Goal: Find specific page/section: Find specific page/section

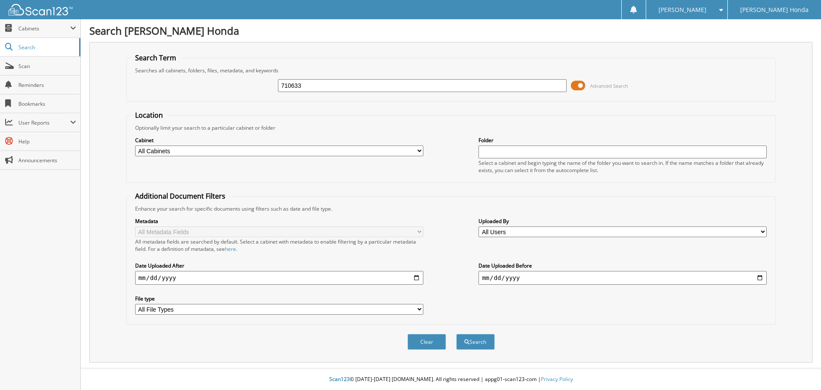
type input "710633"
click at [456, 334] on button "Search" at bounding box center [475, 342] width 38 height 16
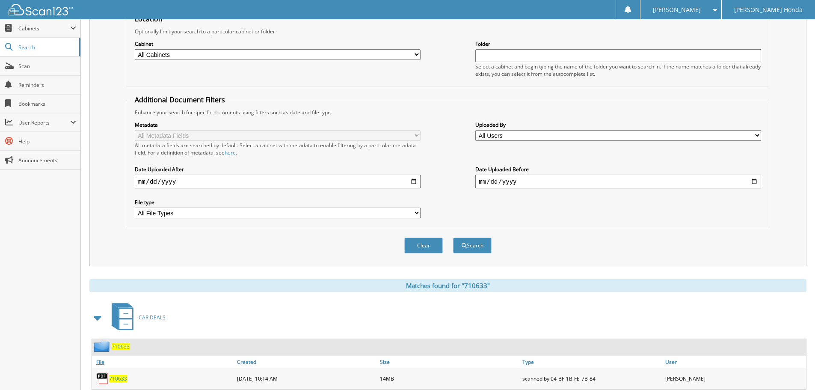
scroll to position [171, 0]
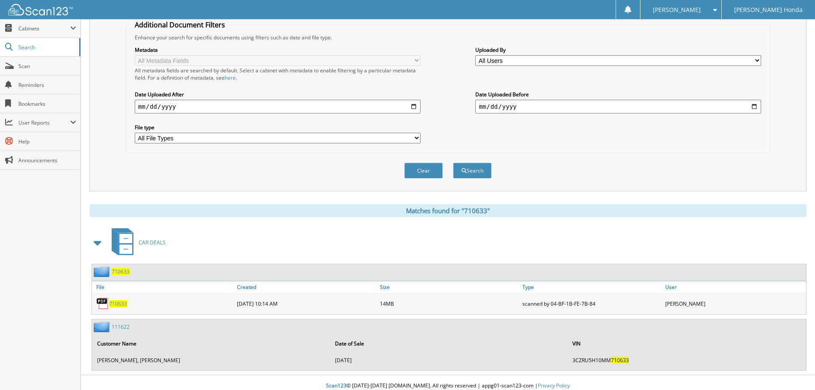
click at [110, 301] on span "710633" at bounding box center [118, 303] width 18 height 7
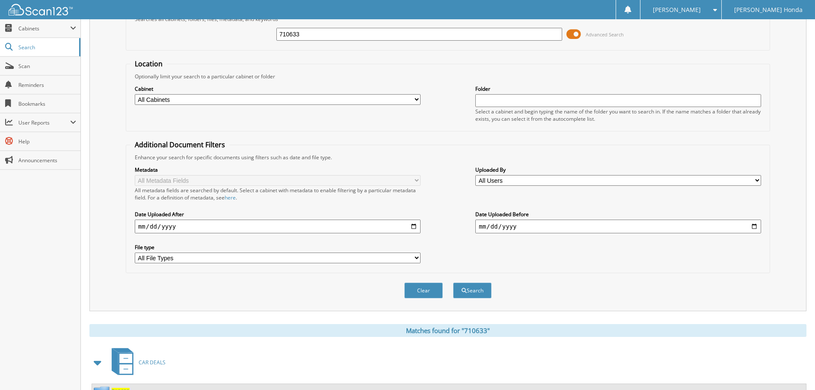
scroll to position [0, 0]
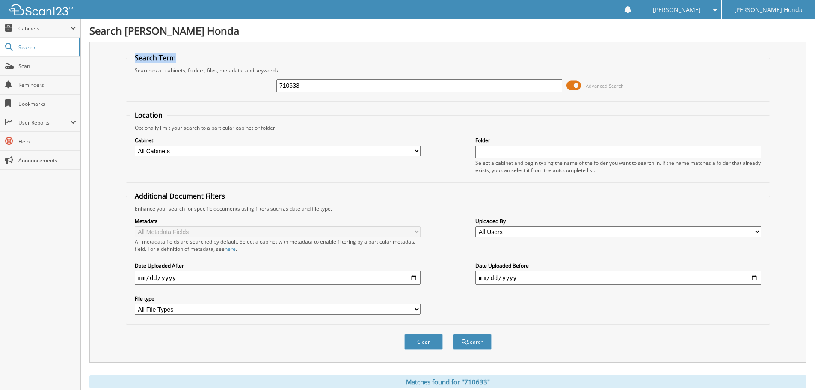
drag, startPoint x: 193, startPoint y: 61, endPoint x: 107, endPoint y: 47, distance: 87.6
click at [108, 46] on div "Search Term Searches all cabinets, folders, files, metadata, and keywords 71063…" at bounding box center [447, 202] width 717 height 320
click at [162, 46] on div "Search Term Searches all cabinets, folders, files, metadata, and keywords 71063…" at bounding box center [447, 202] width 717 height 320
